Goal: Information Seeking & Learning: Check status

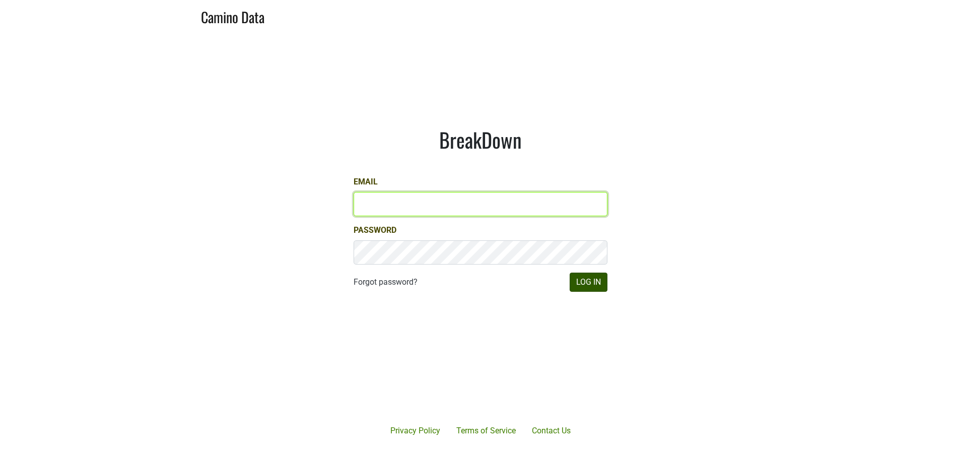
type input "susan@dumol.com"
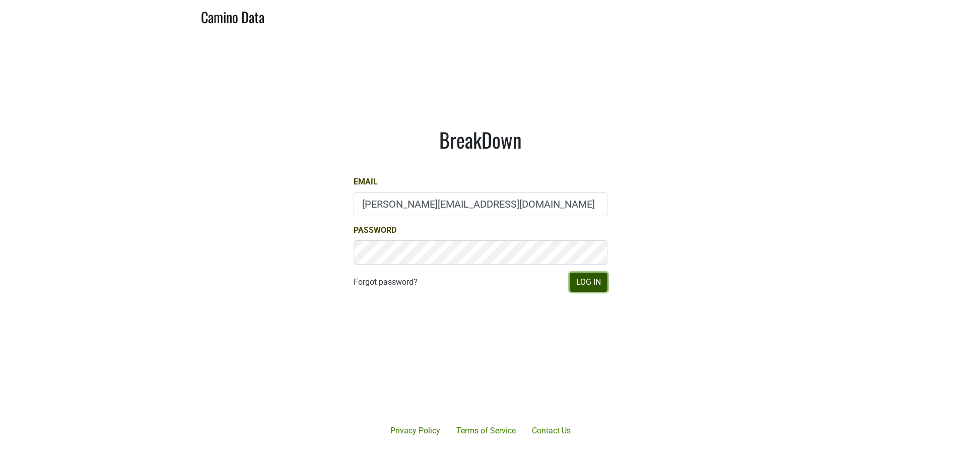
click at [586, 283] on button "Log In" at bounding box center [588, 281] width 38 height 19
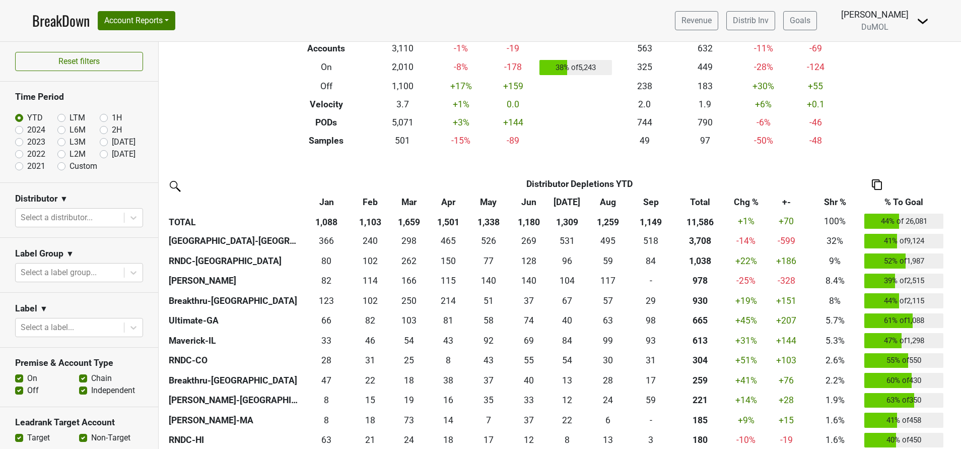
scroll to position [123, 0]
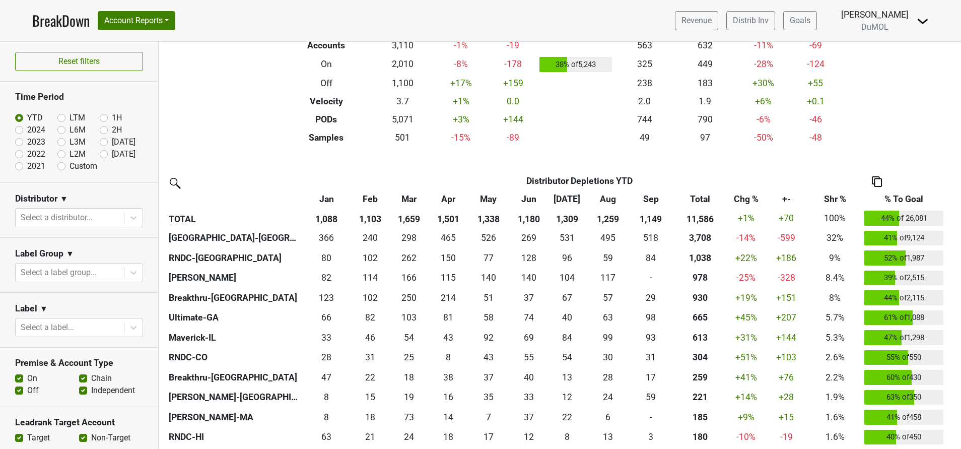
click at [112, 141] on label "[DATE]" at bounding box center [124, 142] width 24 height 12
click at [100, 141] on input "[DATE]" at bounding box center [120, 141] width 40 height 10
radio input "true"
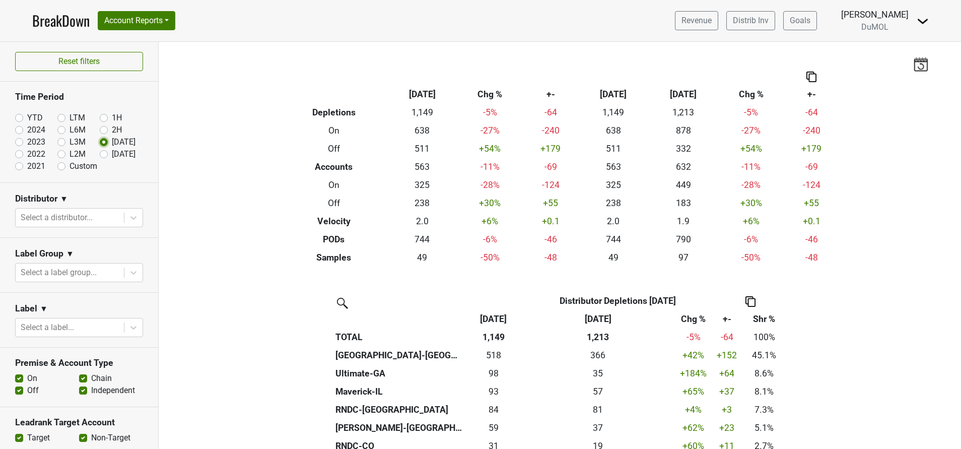
scroll to position [97, 0]
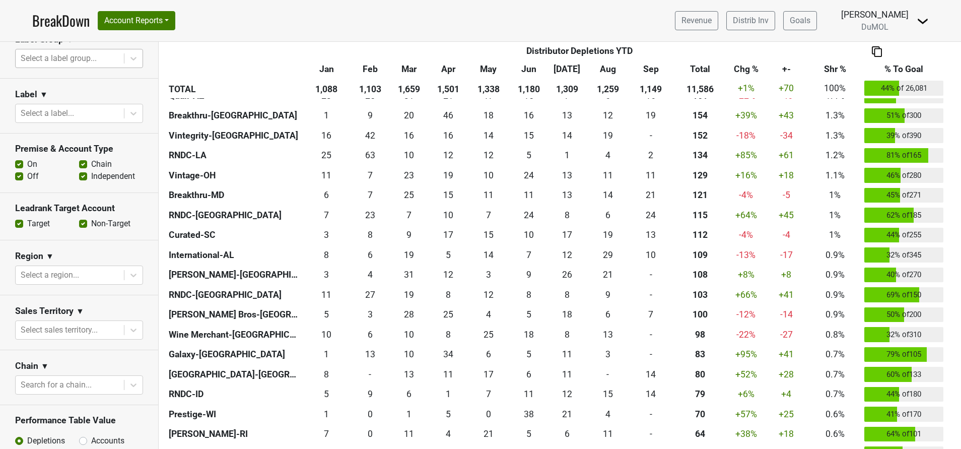
scroll to position [214, 0]
click at [79, 383] on div at bounding box center [70, 384] width 98 height 14
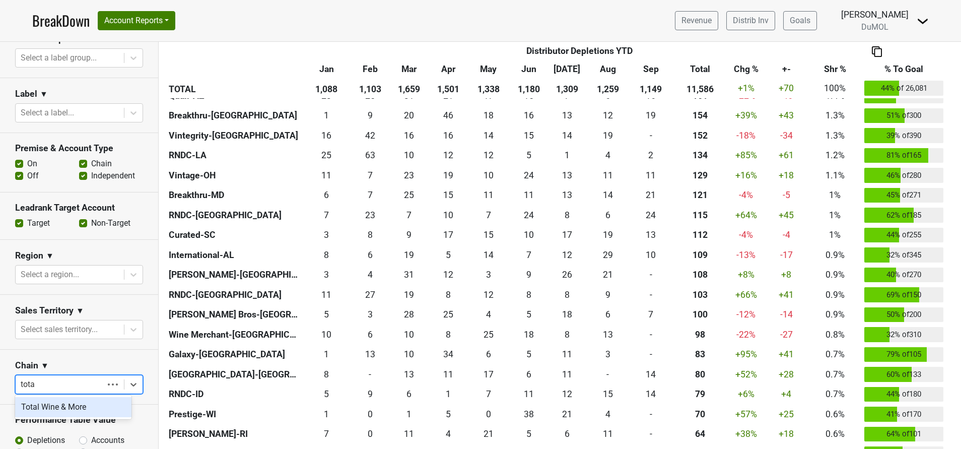
type input "total"
click at [61, 406] on div "Total Wine & More" at bounding box center [73, 407] width 116 height 20
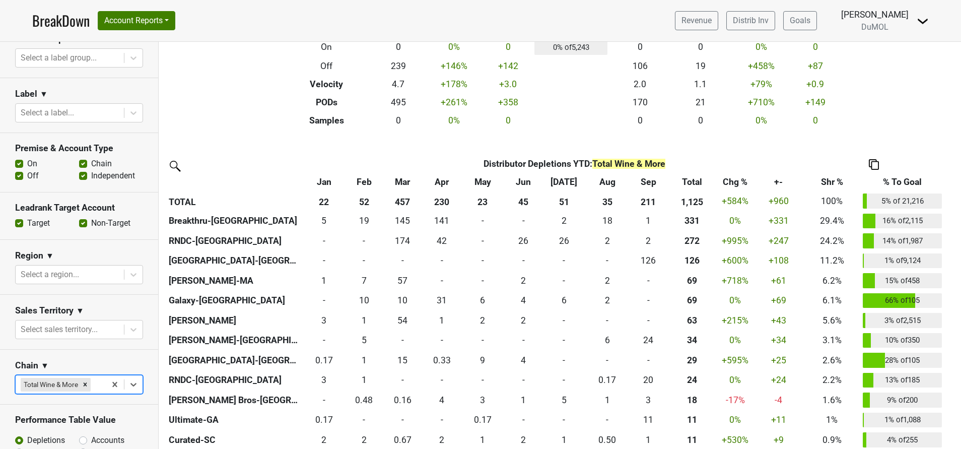
scroll to position [143, 0]
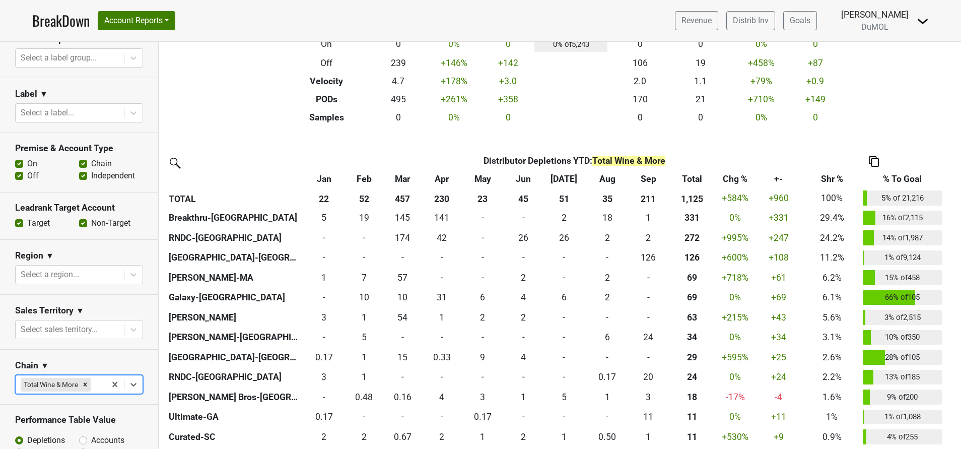
click at [691, 181] on th "Total" at bounding box center [692, 179] width 49 height 18
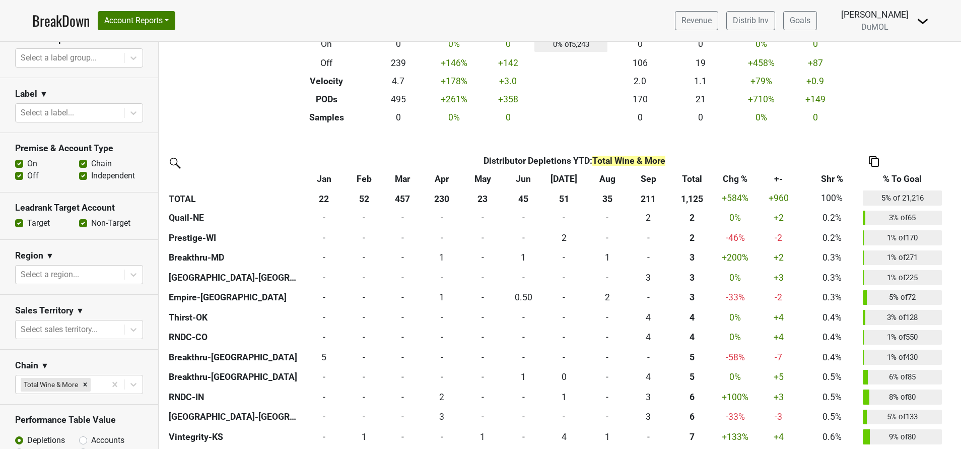
click at [697, 187] on th "Total" at bounding box center [692, 179] width 49 height 18
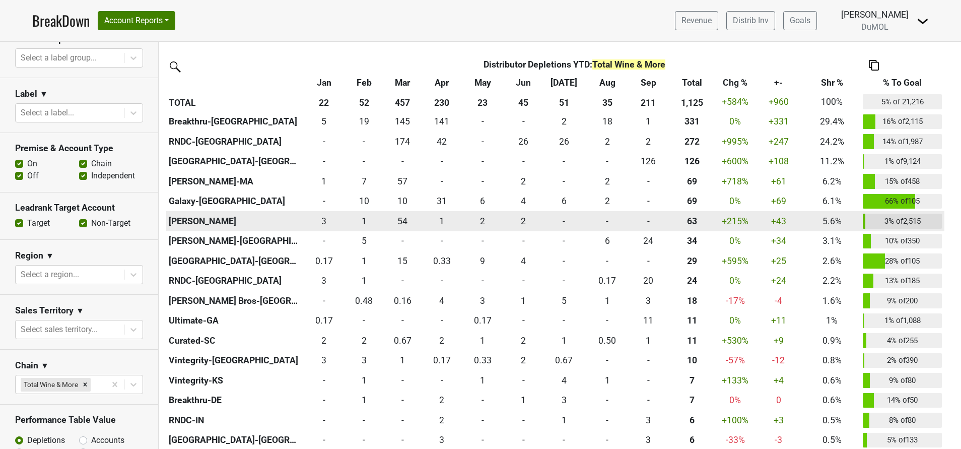
scroll to position [240, 0]
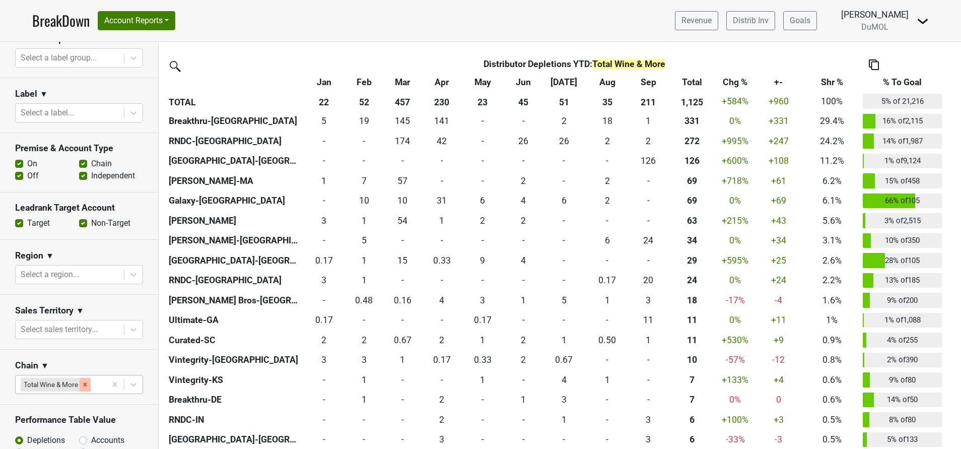
click at [84, 381] on icon "Remove Total Wine & More" at bounding box center [85, 384] width 7 height 7
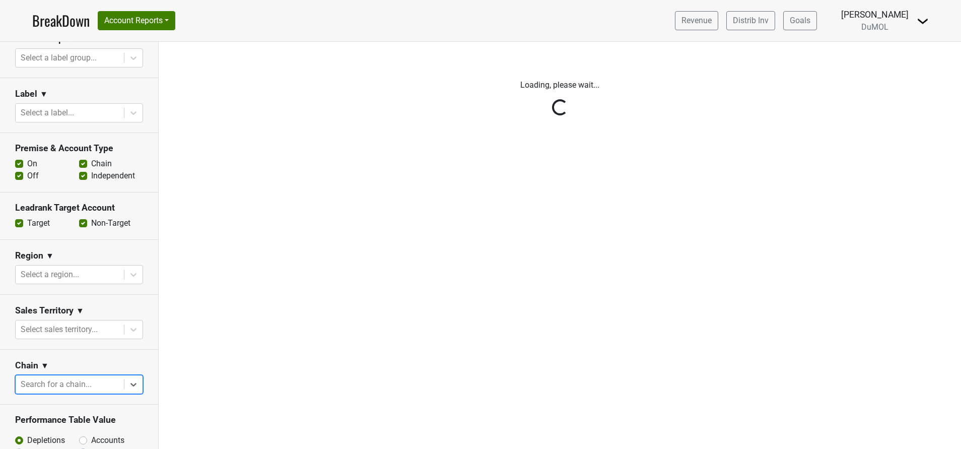
scroll to position [0, 0]
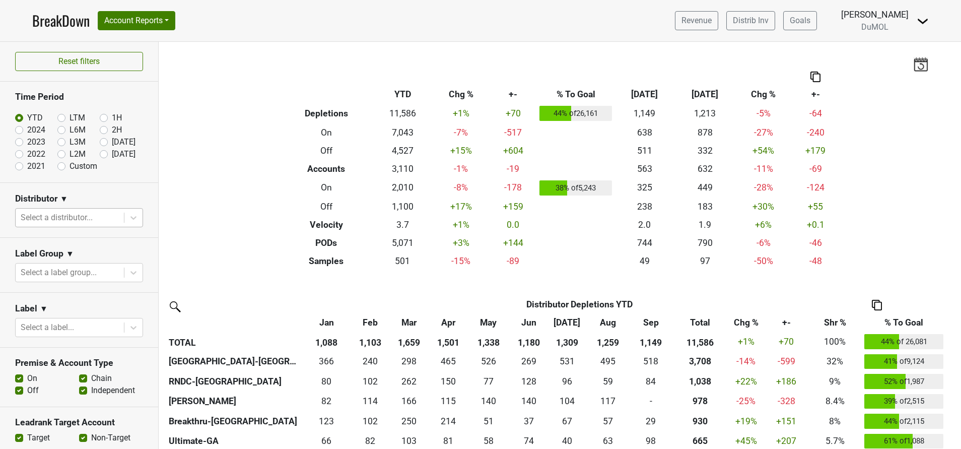
click at [86, 212] on div at bounding box center [70, 217] width 98 height 14
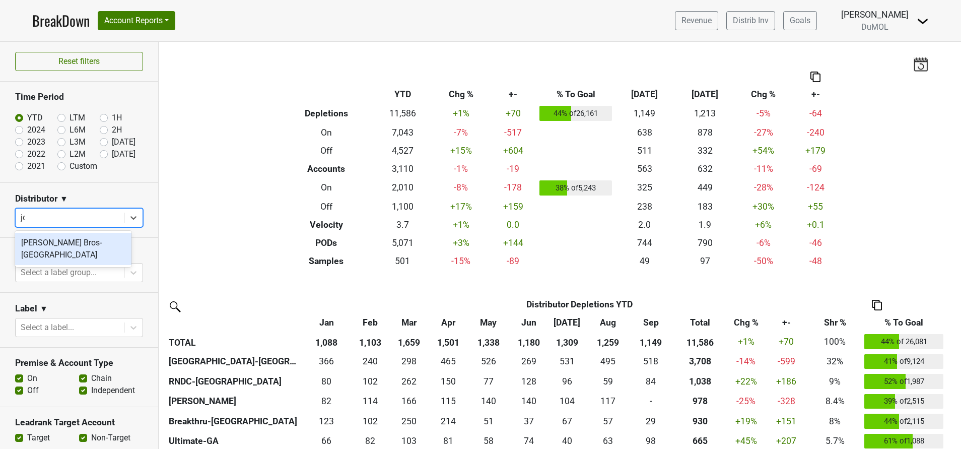
type input "joh"
click at [67, 249] on div "[PERSON_NAME] Bros-[GEOGRAPHIC_DATA]" at bounding box center [73, 249] width 116 height 32
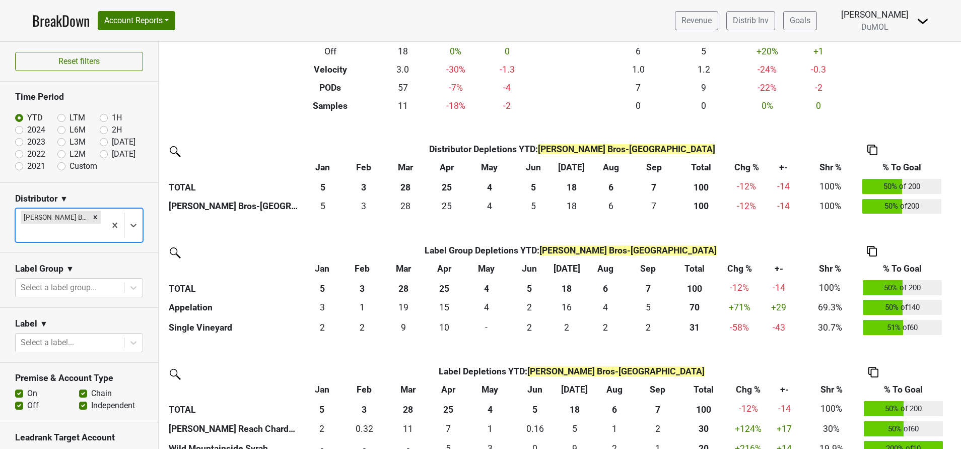
scroll to position [156, 0]
click at [69, 119] on label "LTM" at bounding box center [77, 118] width 16 height 12
click at [58, 119] on input "LTM" at bounding box center [77, 117] width 40 height 10
radio input "true"
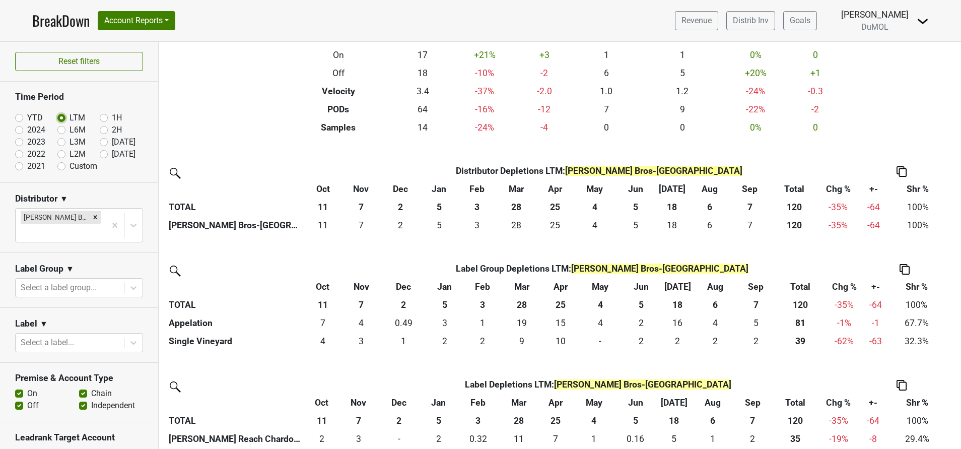
scroll to position [131, 0]
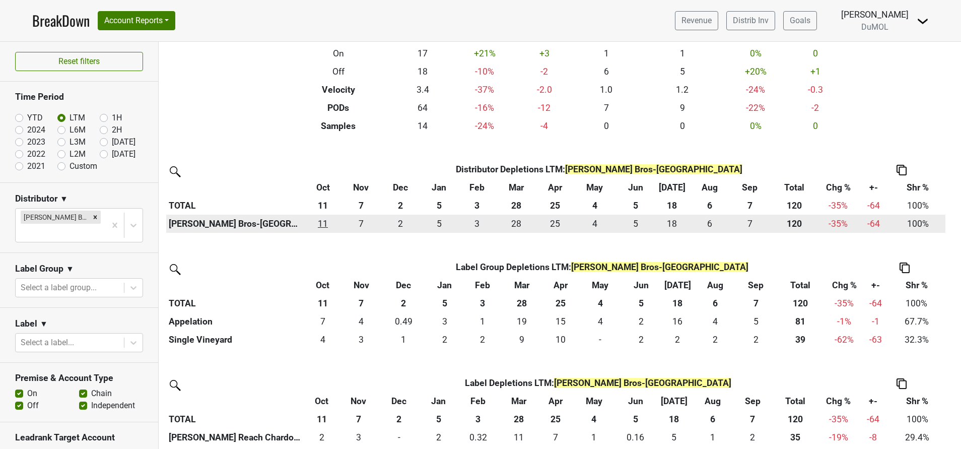
click at [325, 223] on div "10.81 11" at bounding box center [322, 223] width 31 height 13
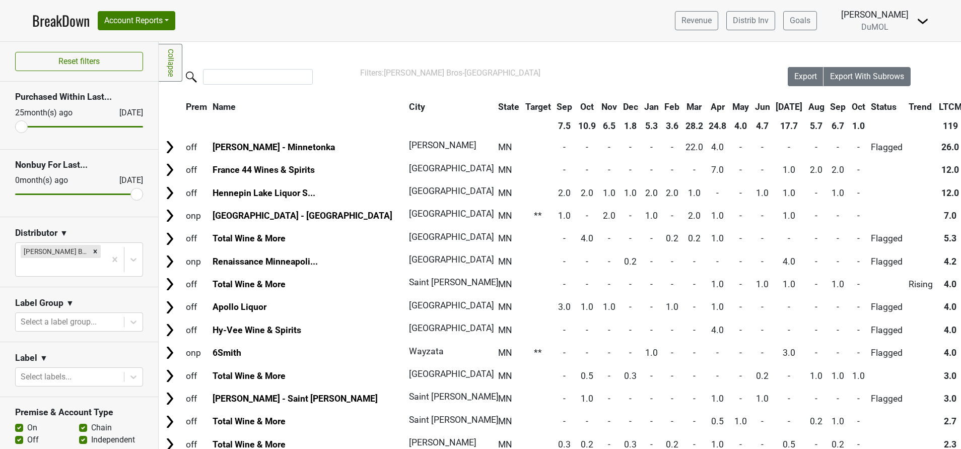
click at [576, 106] on th "Oct" at bounding box center [587, 107] width 23 height 18
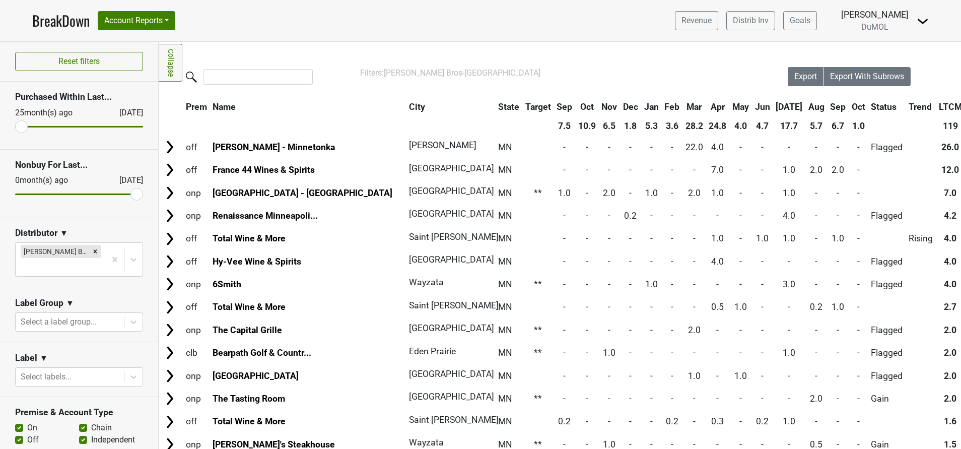
click at [576, 106] on th "Oct" at bounding box center [587, 107] width 23 height 18
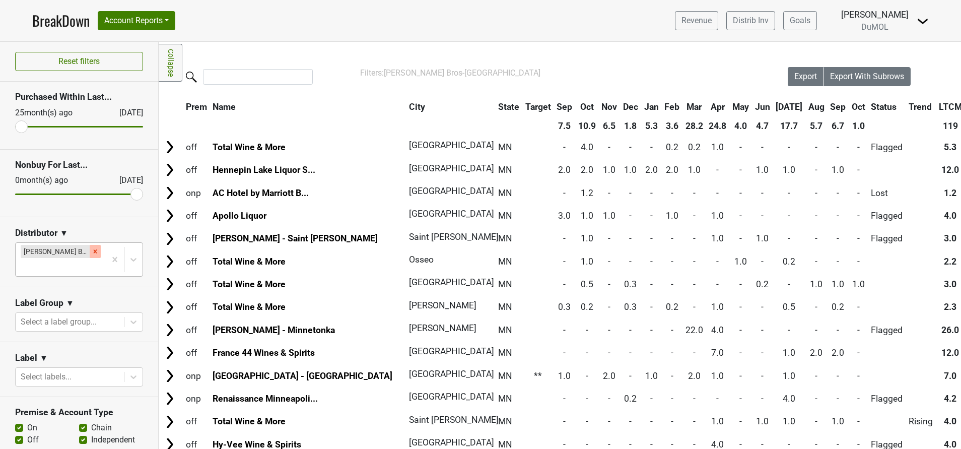
click at [92, 253] on icon "Remove Johnson Bros-MN" at bounding box center [95, 251] width 7 height 7
